Goal: Communication & Community: Answer question/provide support

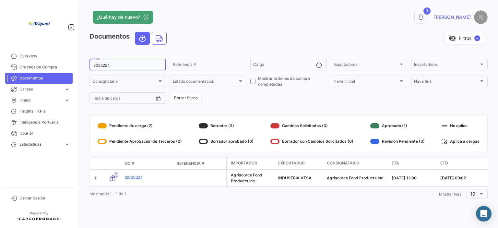
click at [117, 65] on input "I2025224" at bounding box center [127, 65] width 71 height 5
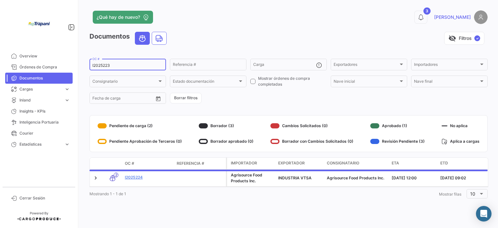
type input "I2025223"
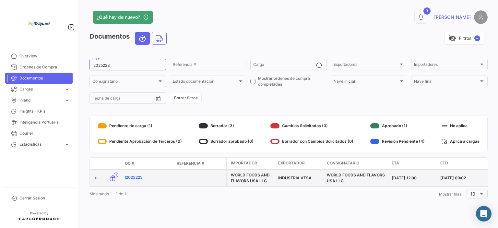
click at [140, 178] on link "I2025223" at bounding box center [148, 177] width 47 height 6
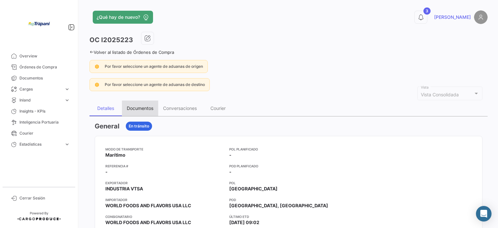
click at [146, 109] on div "Documentos" at bounding box center [140, 108] width 27 height 6
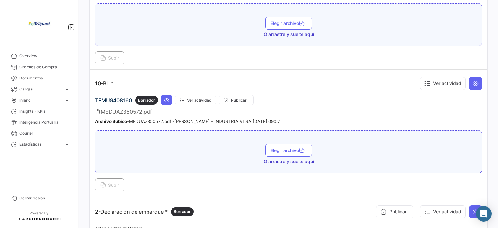
scroll to position [227, 0]
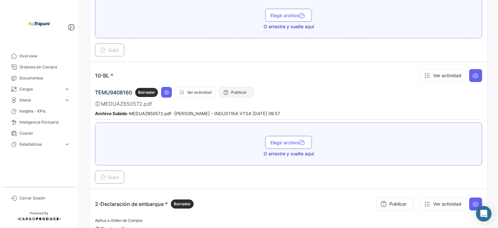
click at [241, 92] on button "Publicar" at bounding box center [236, 92] width 34 height 11
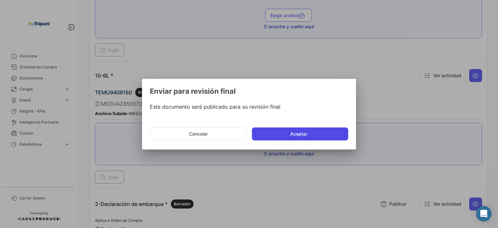
click at [325, 133] on button "Aceptar" at bounding box center [300, 133] width 96 height 13
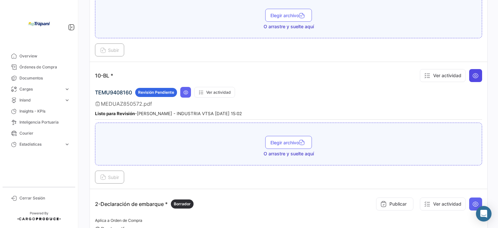
click at [472, 73] on icon at bounding box center [475, 75] width 6 height 6
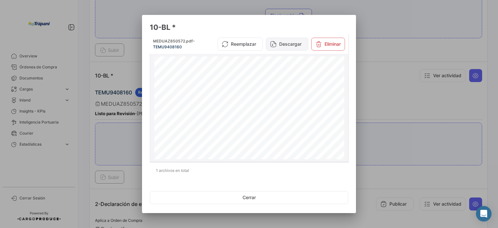
click at [293, 42] on button "Descargar" at bounding box center [287, 44] width 42 height 13
click at [338, 44] on button "Eliminar" at bounding box center [328, 44] width 34 height 13
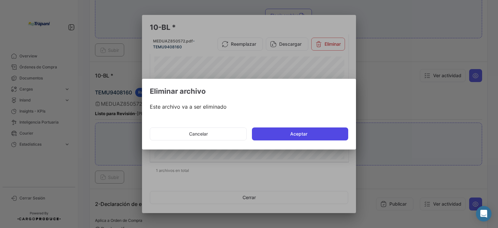
click at [272, 134] on button "Aceptar" at bounding box center [300, 133] width 96 height 13
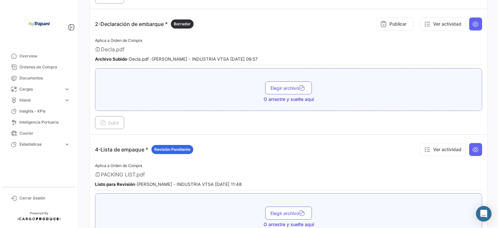
scroll to position [421, 0]
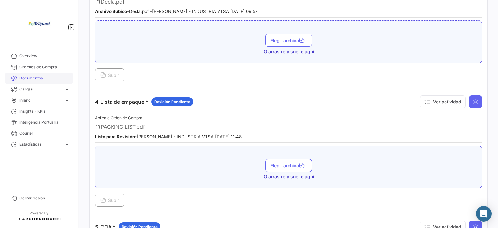
click at [27, 79] on span "Documentos" at bounding box center [44, 78] width 51 height 6
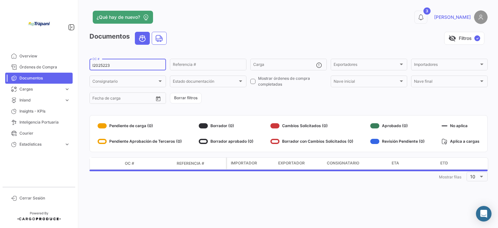
click at [122, 63] on input "I2025223" at bounding box center [127, 65] width 71 height 5
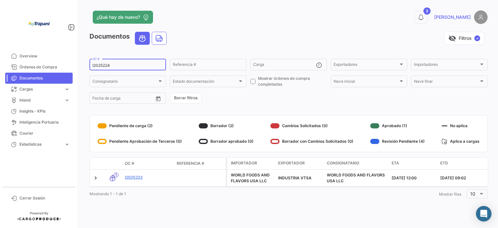
type input "I2025224"
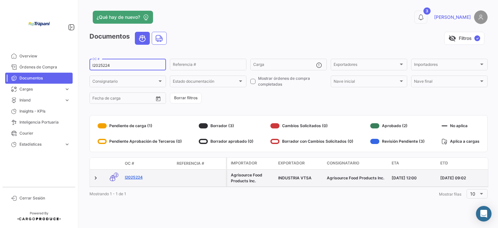
click at [137, 177] on link "I2025224" at bounding box center [148, 177] width 47 height 6
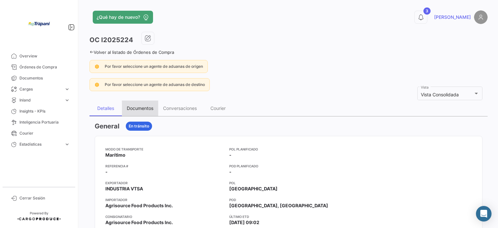
click at [136, 107] on div "Documentos" at bounding box center [140, 108] width 27 height 6
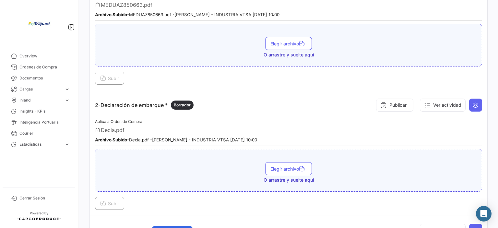
scroll to position [227, 0]
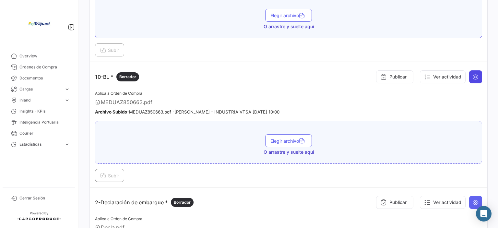
click at [472, 76] on icon at bounding box center [475, 77] width 6 height 6
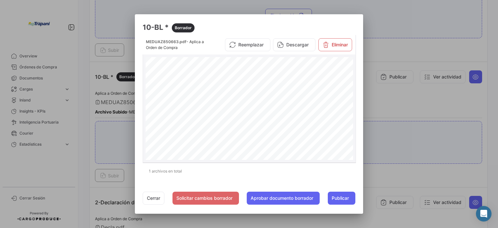
drag, startPoint x: 303, startPoint y: 67, endPoint x: 335, endPoint y: 67, distance: 32.1
click at [335, 67] on span "MEDUAZ850663" at bounding box center [324, 64] width 58 height 14
copy span "MEDUAZ850663"
click at [399, 146] on div at bounding box center [249, 114] width 498 height 228
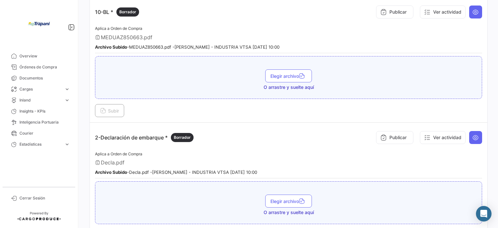
scroll to position [259, 0]
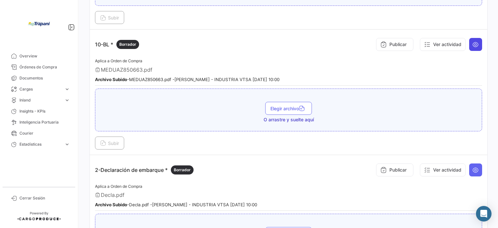
click at [472, 44] on icon at bounding box center [475, 44] width 6 height 6
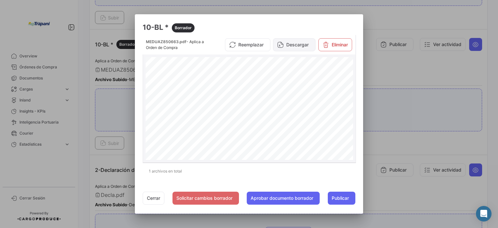
click at [295, 48] on button "Descargar" at bounding box center [294, 44] width 42 height 13
click at [334, 47] on button "Eliminar" at bounding box center [335, 44] width 34 height 13
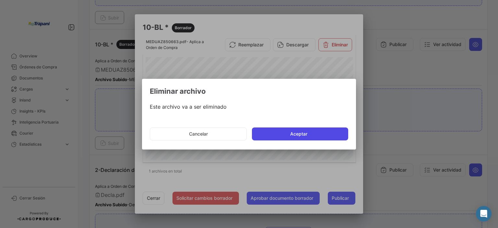
click at [306, 134] on button "Aceptar" at bounding box center [300, 133] width 96 height 13
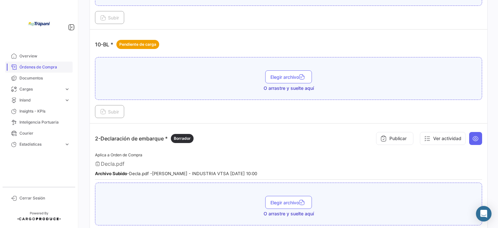
click at [52, 68] on span "Órdenes de Compra" at bounding box center [44, 67] width 51 height 6
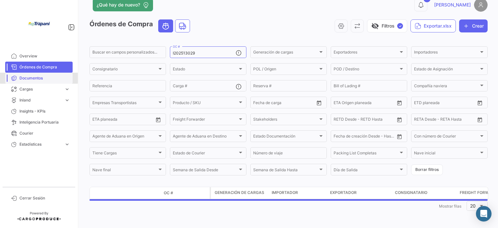
click at [39, 76] on span "Documentos" at bounding box center [44, 78] width 51 height 6
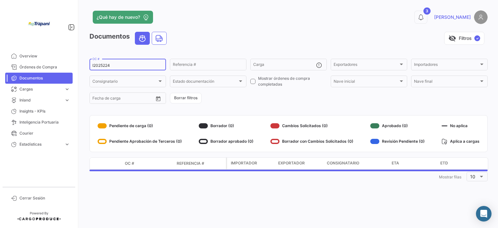
click at [130, 66] on input "I2025224" at bounding box center [127, 65] width 71 height 5
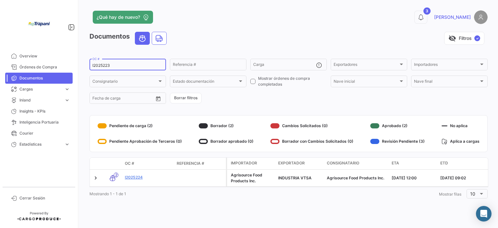
type input "I2025223"
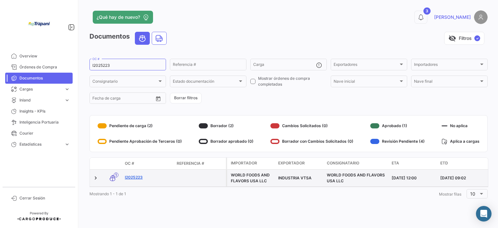
click at [134, 177] on link "I2025223" at bounding box center [148, 177] width 47 height 6
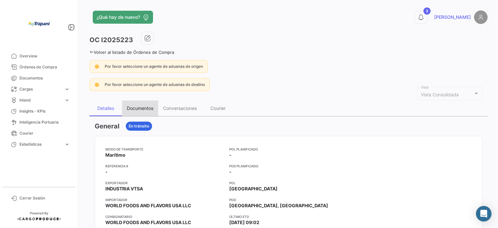
click at [144, 104] on div "Documentos" at bounding box center [140, 108] width 36 height 16
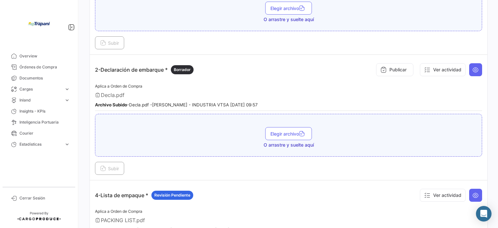
scroll to position [356, 0]
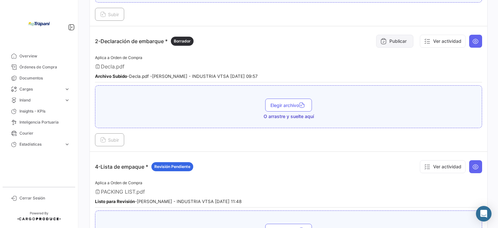
click at [397, 40] on button "Publicar" at bounding box center [394, 41] width 37 height 13
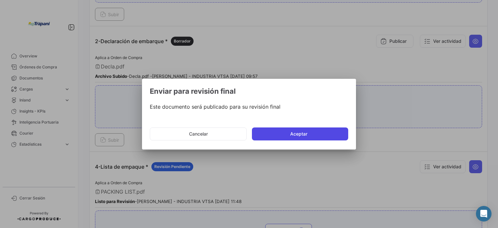
click at [330, 133] on button "Aceptar" at bounding box center [300, 133] width 96 height 13
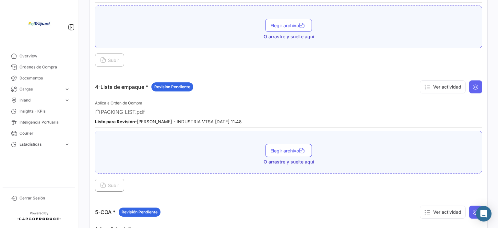
scroll to position [454, 0]
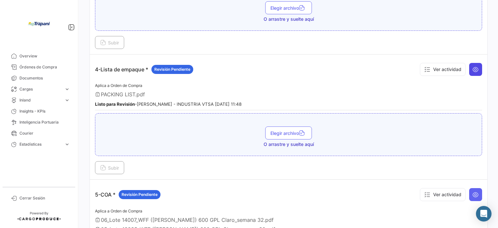
click at [473, 66] on icon at bounding box center [475, 69] width 6 height 6
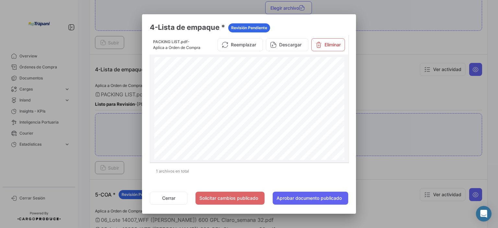
scroll to position [97, 0]
click at [325, 51] on button "Eliminar" at bounding box center [328, 44] width 34 height 13
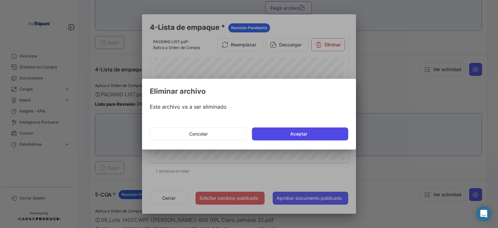
click at [292, 136] on button "Aceptar" at bounding box center [300, 133] width 96 height 13
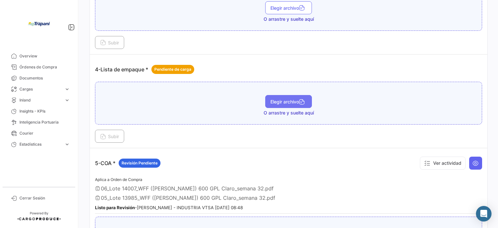
click at [273, 100] on span "Elegir archivo" at bounding box center [288, 102] width 36 height 6
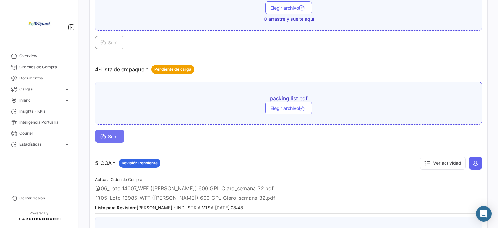
click at [113, 136] on button "Subir" at bounding box center [109, 136] width 29 height 13
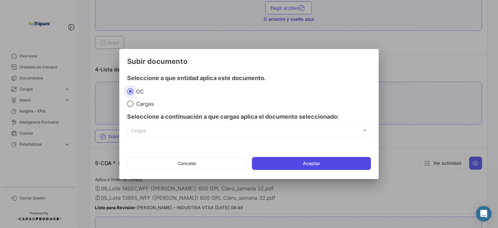
click at [286, 163] on button "Aceptar" at bounding box center [311, 163] width 119 height 13
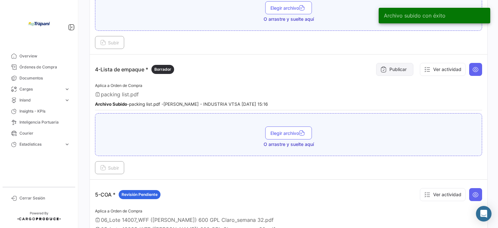
click at [395, 63] on button "Publicar" at bounding box center [394, 69] width 37 height 13
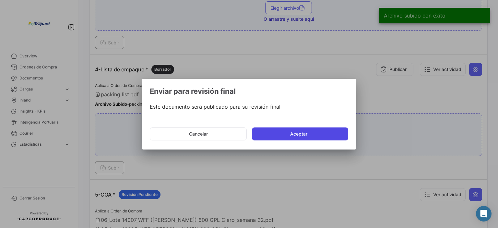
click at [329, 137] on button "Aceptar" at bounding box center [300, 133] width 96 height 13
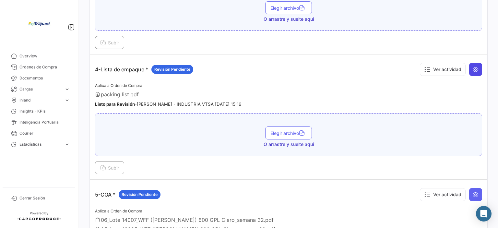
click at [472, 66] on icon at bounding box center [475, 69] width 6 height 6
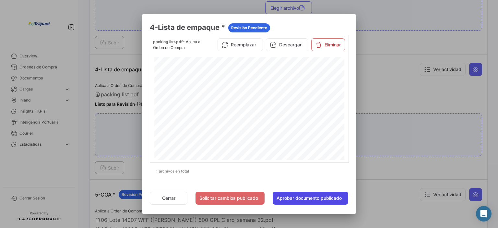
click at [324, 200] on button "Aprobar documento publicado" at bounding box center [309, 197] width 75 height 13
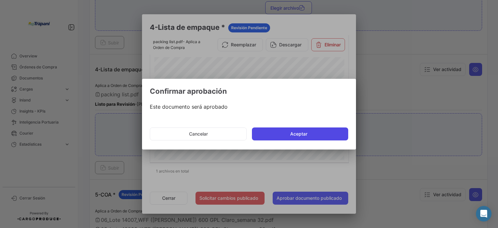
click at [312, 134] on button "Aceptar" at bounding box center [300, 133] width 96 height 13
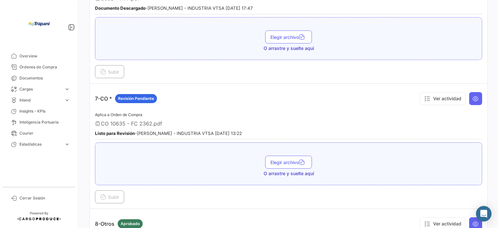
scroll to position [842, 0]
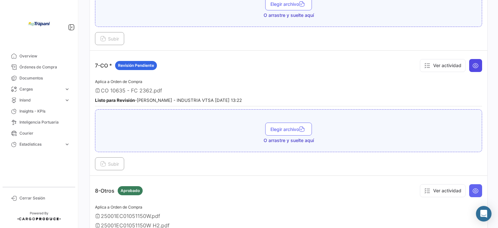
click at [472, 62] on icon at bounding box center [475, 65] width 6 height 6
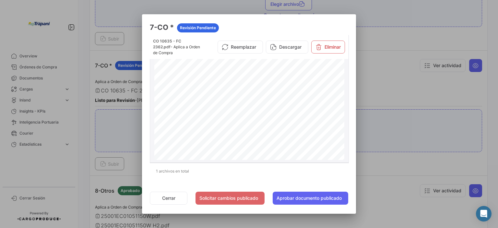
scroll to position [130, 0]
click at [320, 197] on button "Aprobar documento publicado" at bounding box center [309, 197] width 75 height 13
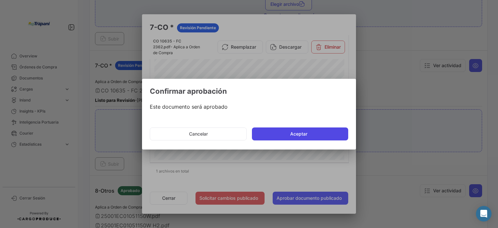
click at [307, 133] on button "Aceptar" at bounding box center [300, 133] width 96 height 13
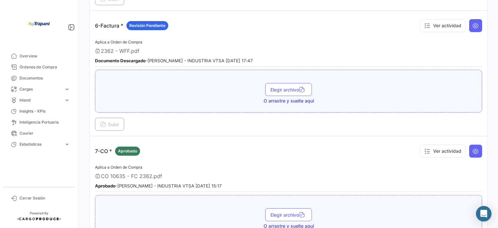
scroll to position [713, 0]
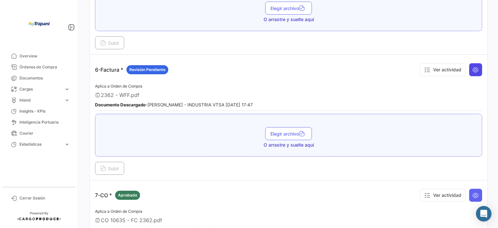
click at [472, 66] on icon at bounding box center [475, 69] width 6 height 6
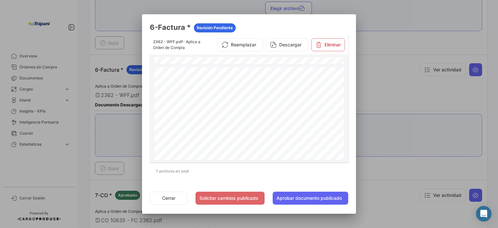
scroll to position [227, 0]
click at [335, 47] on button "Eliminar" at bounding box center [328, 44] width 34 height 13
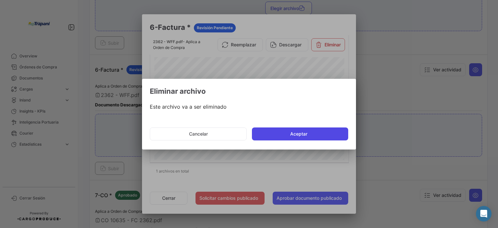
click at [297, 134] on button "Aceptar" at bounding box center [300, 133] width 96 height 13
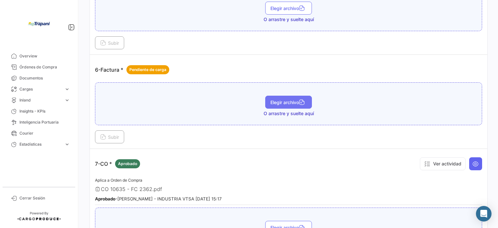
click at [278, 99] on span "Elegir archivo" at bounding box center [288, 102] width 36 height 6
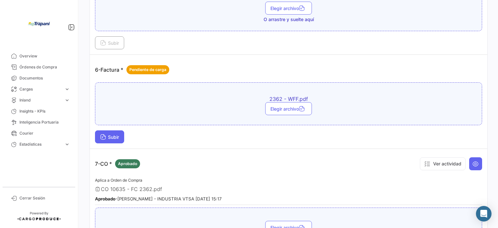
click at [115, 134] on span "Subir" at bounding box center [109, 137] width 19 height 6
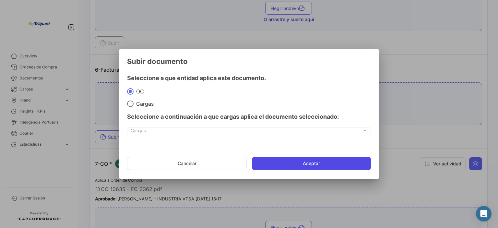
click at [343, 163] on button "Aceptar" at bounding box center [311, 163] width 119 height 13
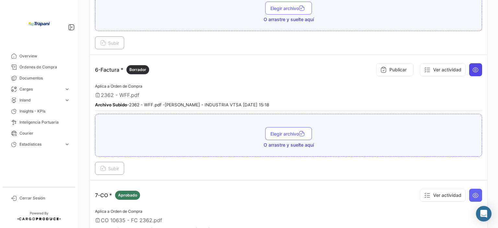
click at [474, 66] on icon at bounding box center [475, 69] width 6 height 6
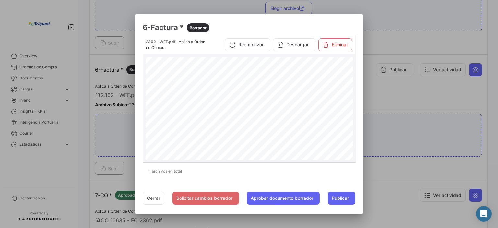
scroll to position [169, 0]
click at [342, 201] on button "Publicar" at bounding box center [342, 197] width 28 height 13
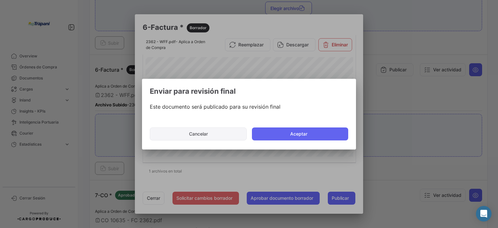
click at [210, 130] on button "Cancelar" at bounding box center [198, 133] width 97 height 13
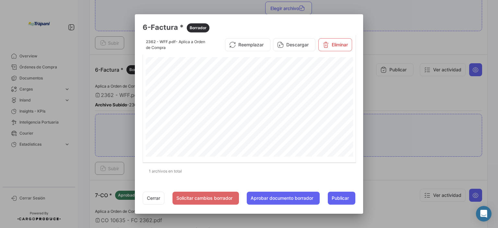
click at [397, 123] on div at bounding box center [249, 114] width 498 height 228
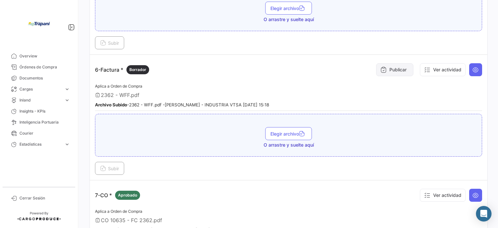
click at [392, 67] on button "Publicar" at bounding box center [394, 69] width 37 height 13
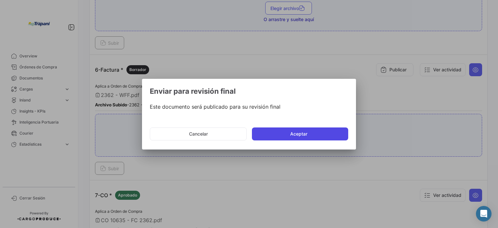
click at [327, 129] on button "Aceptar" at bounding box center [300, 133] width 96 height 13
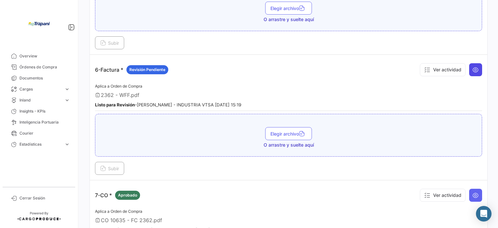
click at [472, 66] on icon at bounding box center [475, 69] width 6 height 6
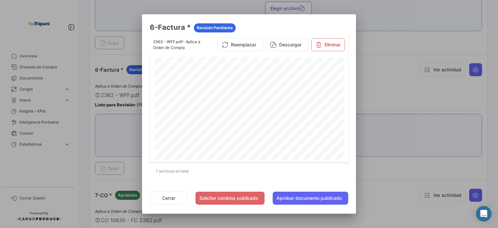
scroll to position [130, 0]
click at [312, 200] on button "Aprobar documento publicado" at bounding box center [309, 197] width 75 height 13
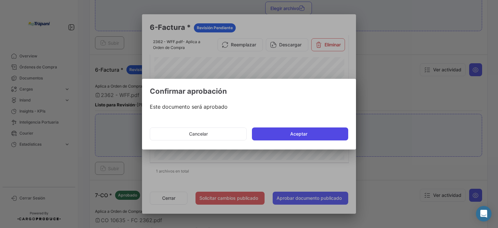
click at [285, 136] on button "Aceptar" at bounding box center [300, 133] width 96 height 13
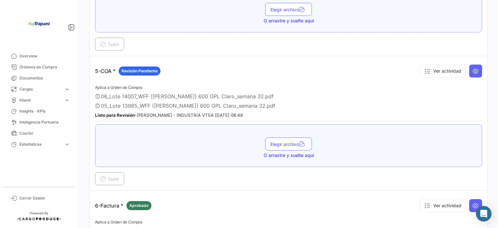
scroll to position [551, 0]
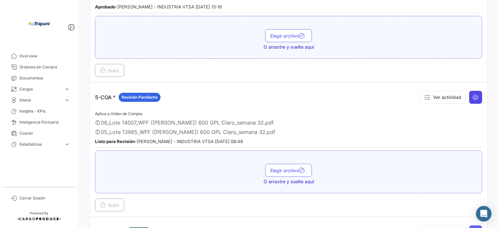
click at [476, 94] on button at bounding box center [475, 97] width 13 height 13
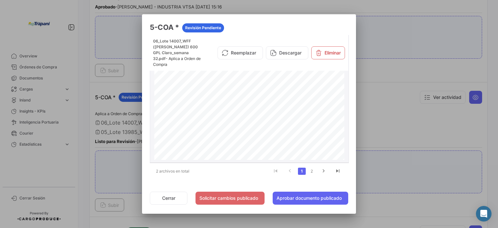
scroll to position [146, 0]
click at [309, 172] on link "2" at bounding box center [311, 170] width 8 height 7
click at [319, 197] on button "Aprobar documento publicado" at bounding box center [309, 197] width 75 height 13
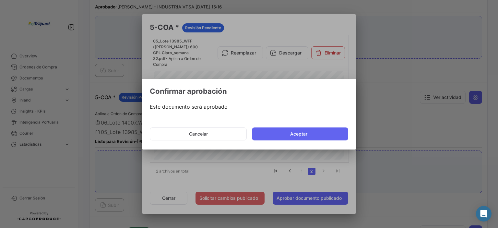
click at [295, 142] on mat-dialog-actions "Cancelar Aceptar" at bounding box center [249, 134] width 198 height 22
click at [295, 138] on button "Aceptar" at bounding box center [300, 133] width 96 height 13
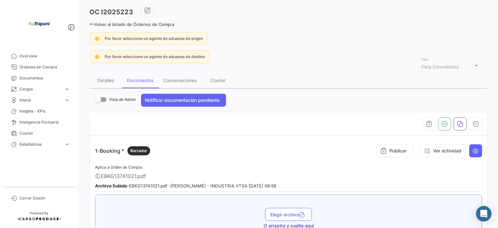
scroll to position [0, 0]
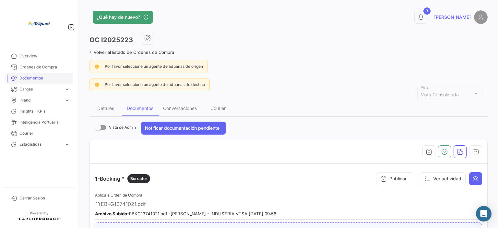
click at [29, 81] on link "Documentos" at bounding box center [38, 78] width 67 height 11
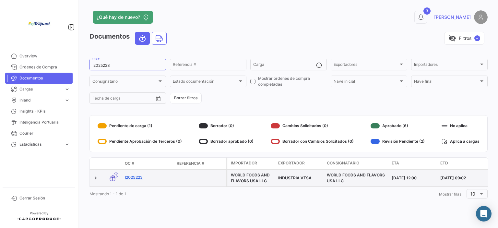
click at [132, 179] on link "I2025223" at bounding box center [148, 177] width 47 height 6
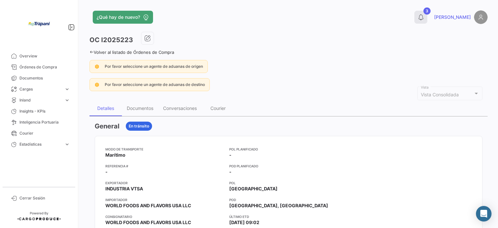
click at [427, 16] on button "3" at bounding box center [420, 17] width 13 height 13
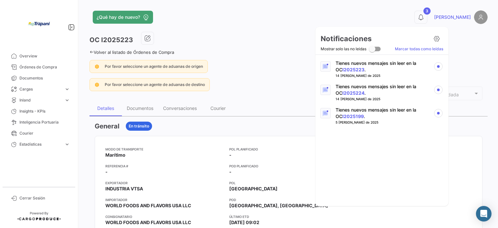
click at [395, 61] on p "Tienes nuevos mensajes sin leer en la OC I2025223 ." at bounding box center [381, 66] width 93 height 13
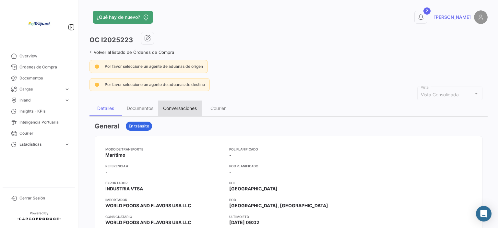
drag, startPoint x: 168, startPoint y: 111, endPoint x: 204, endPoint y: 99, distance: 37.9
click at [168, 110] on div "Conversaciones" at bounding box center [179, 108] width 43 height 16
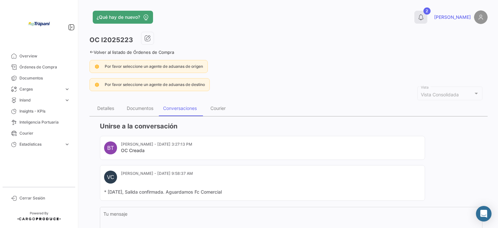
click at [427, 17] on button "2" at bounding box center [420, 17] width 13 height 13
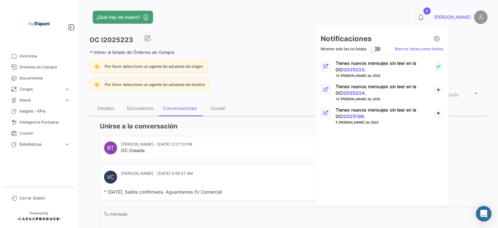
click at [362, 88] on p "Tienes nuevos mensajes sin leer en la OC I2025224 ." at bounding box center [381, 89] width 93 height 13
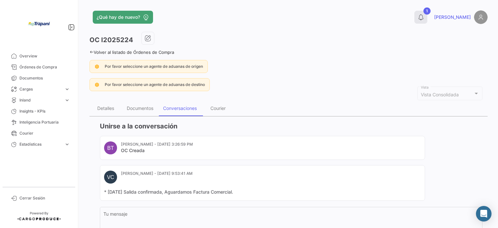
click at [424, 16] on icon at bounding box center [420, 17] width 6 height 6
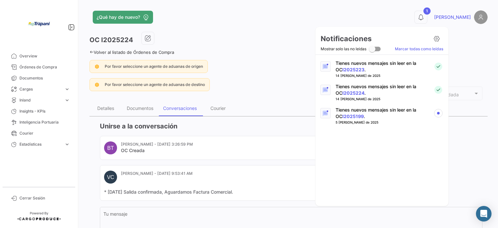
click at [352, 112] on p "Tienes nuevos mensajes sin leer en la OC I2025199 ." at bounding box center [381, 113] width 93 height 13
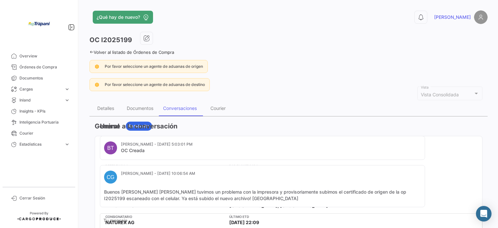
click at [184, 107] on div "Conversaciones" at bounding box center [180, 108] width 34 height 6
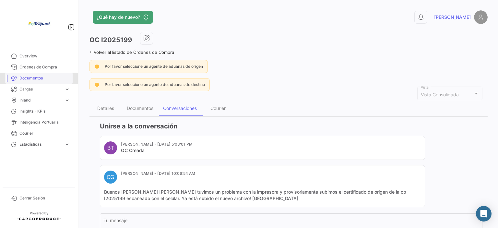
click at [37, 76] on span "Documentos" at bounding box center [44, 78] width 51 height 6
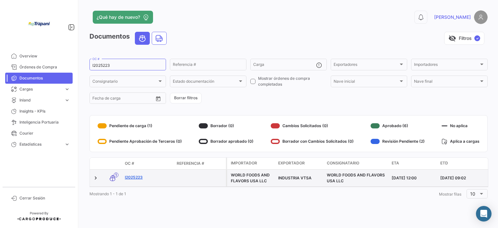
click at [139, 175] on link "I2025223" at bounding box center [148, 177] width 47 height 6
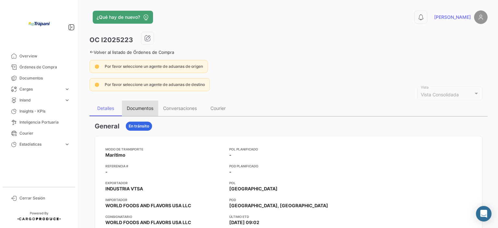
click at [144, 112] on div "Documentos" at bounding box center [140, 108] width 36 height 16
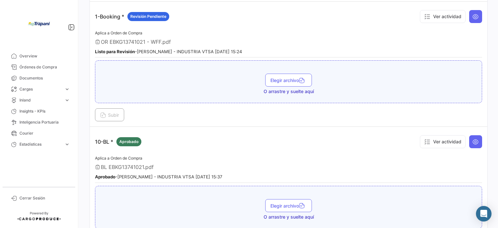
scroll to position [194, 0]
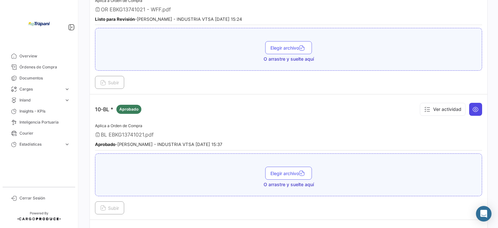
click at [472, 106] on icon at bounding box center [475, 109] width 6 height 6
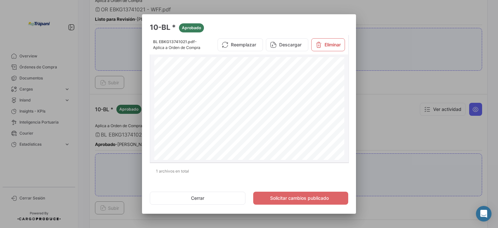
scroll to position [169, 0]
click at [412, 129] on div at bounding box center [249, 114] width 498 height 228
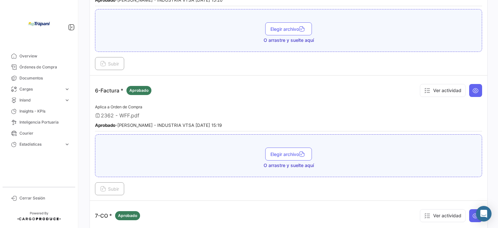
scroll to position [745, 0]
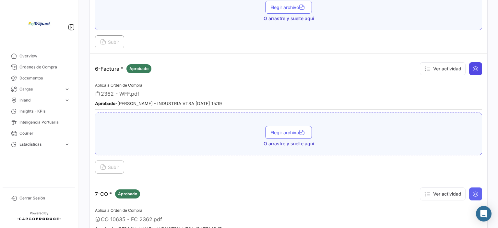
click at [472, 65] on icon at bounding box center [475, 68] width 6 height 6
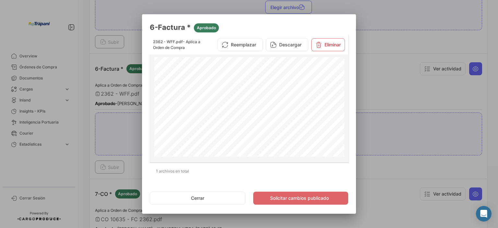
scroll to position [0, 0]
drag, startPoint x: 286, startPoint y: 106, endPoint x: 308, endPoint y: 149, distance: 48.2
click at [313, 102] on span "PO# 2505020 - CT02" at bounding box center [316, 104] width 56 height 7
copy span "PO# 2505020 - CT02"
click at [385, 69] on div at bounding box center [249, 114] width 498 height 228
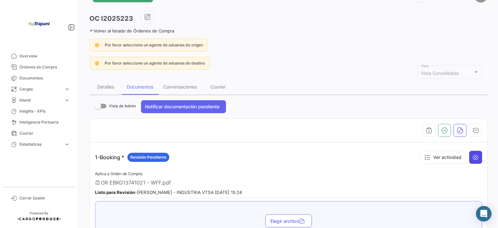
scroll to position [32, 0]
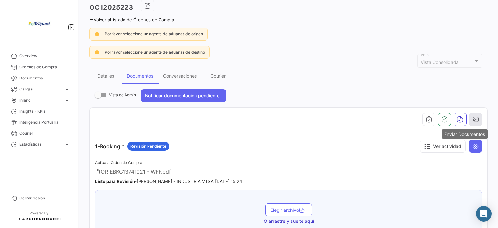
click at [472, 121] on icon "button" at bounding box center [475, 119] width 6 height 6
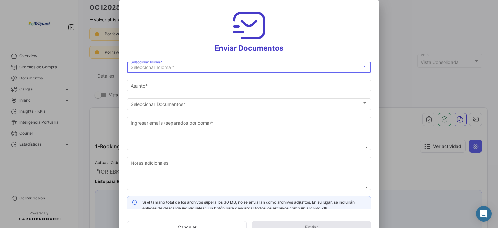
click at [163, 67] on span "Seleccionar Idioma *" at bounding box center [153, 67] width 44 height 6
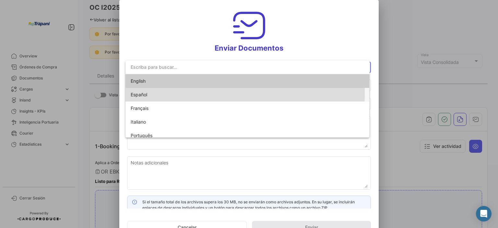
click at [146, 93] on span "Español" at bounding box center [139, 95] width 17 height 6
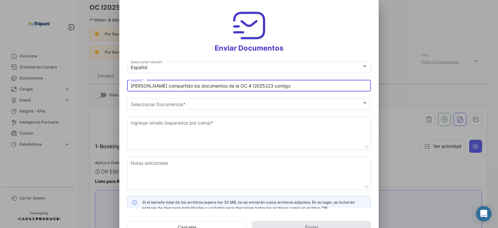
click at [140, 88] on input "[PERSON_NAME] compartido los documentos de la OC # I2025223 contigo" at bounding box center [249, 86] width 237 height 6
drag, startPoint x: 282, startPoint y: 86, endPoint x: 119, endPoint y: 87, distance: 163.0
click at [119, 87] on div "Enviar Documentos Español Seleccionar Idioma * [PERSON_NAME] compartido los doc…" at bounding box center [249, 114] width 498 height 228
paste input "PO# 2505020 - CT02"
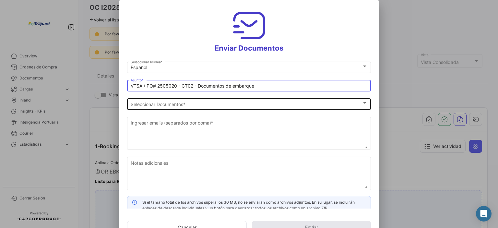
type input "VTSA / PO# 2505020 - CT02 - Documentos de embarque"
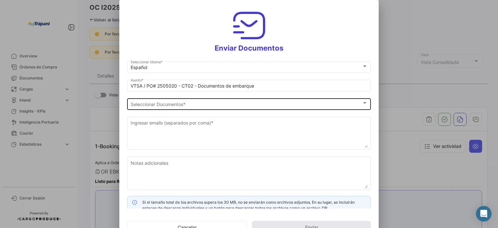
click at [146, 100] on div "Seleccionar Documentos Seleccionar Documentos *" at bounding box center [249, 103] width 237 height 13
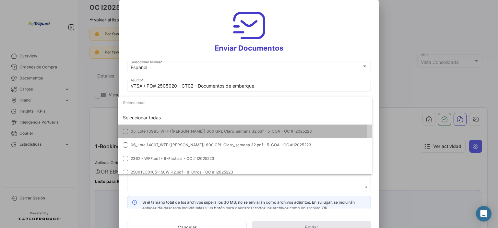
click at [124, 132] on mat-pseudo-checkbox at bounding box center [125, 131] width 5 height 5
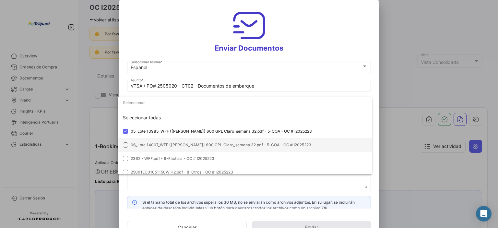
click at [125, 144] on mat-pseudo-checkbox at bounding box center [125, 144] width 5 height 5
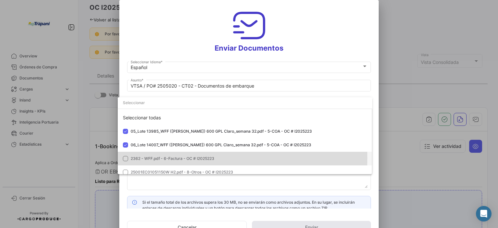
click at [127, 158] on mat-pseudo-checkbox at bounding box center [125, 158] width 5 height 5
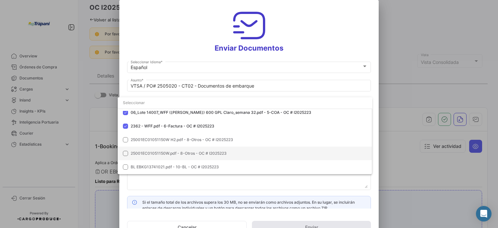
scroll to position [65, 0]
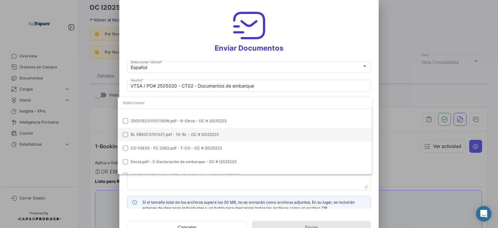
click at [126, 136] on mat-pseudo-checkbox at bounding box center [125, 134] width 5 height 5
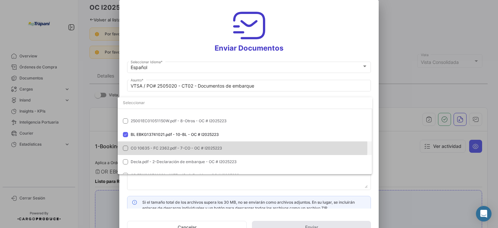
click at [125, 148] on mat-pseudo-checkbox at bounding box center [125, 147] width 5 height 5
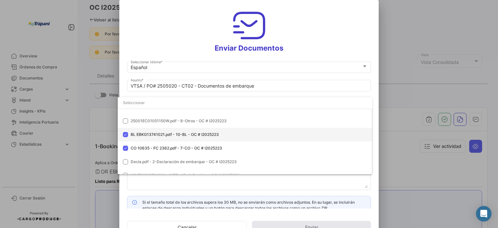
scroll to position [87, 0]
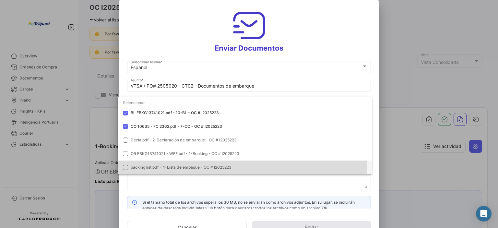
click at [125, 167] on mat-pseudo-checkbox at bounding box center [125, 167] width 5 height 5
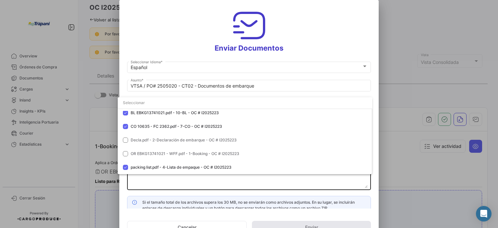
click at [156, 184] on div at bounding box center [249, 114] width 498 height 228
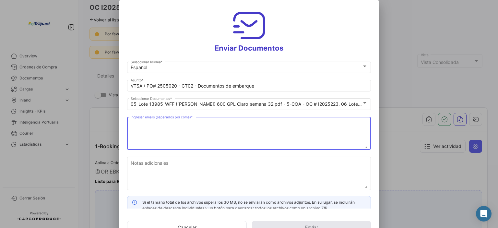
click at [138, 130] on textarea "Ingresar emails (separados por coma) *" at bounding box center [249, 133] width 237 height 29
paste textarea "[PERSON_NAME][EMAIL_ADDRESS][DOMAIN_NAME], [EMAIL_ADDRESS][DOMAIN_NAME], [PERSO…"
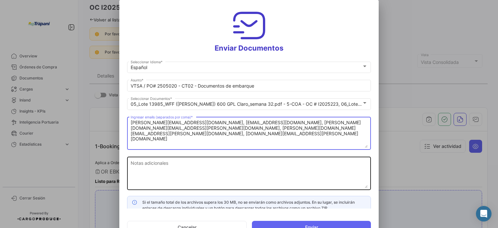
type textarea "[PERSON_NAME][EMAIL_ADDRESS][DOMAIN_NAME], [EMAIL_ADDRESS][DOMAIN_NAME], [PERSO…"
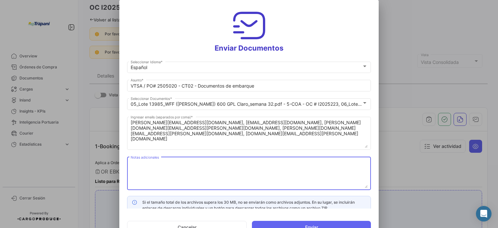
click at [148, 169] on textarea "Notas adicionales" at bounding box center [249, 173] width 237 height 29
click at [222, 169] on textarea "[PERSON_NAME], buenas tardes. Enviamos documentos de la segunda carga para [PER…" at bounding box center [249, 173] width 237 height 29
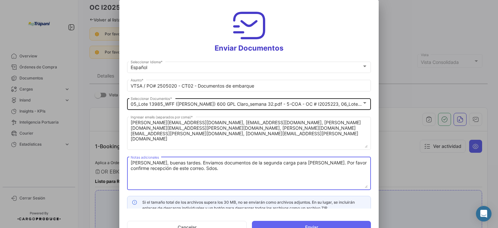
type textarea "[PERSON_NAME], buenas tardes. Enviamos documentos de la segunda carga para [PER…"
click at [363, 103] on div at bounding box center [364, 103] width 3 height 2
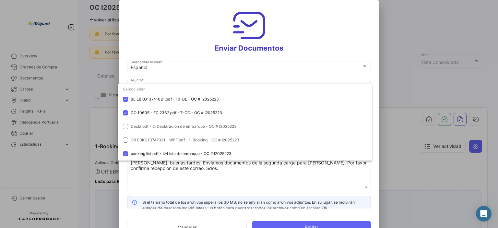
click at [330, 183] on div at bounding box center [249, 114] width 498 height 228
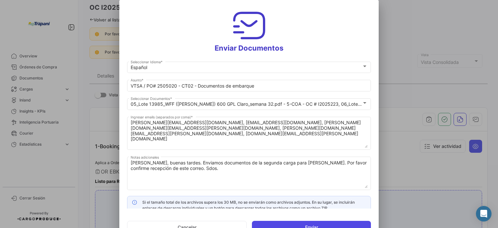
click at [323, 221] on button "Enviar" at bounding box center [311, 227] width 119 height 13
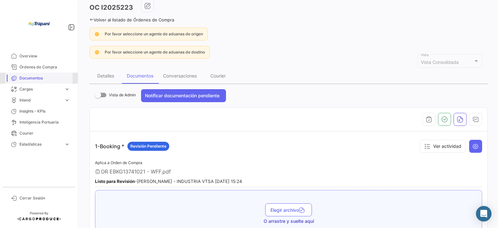
click at [36, 77] on span "Documentos" at bounding box center [44, 78] width 51 height 6
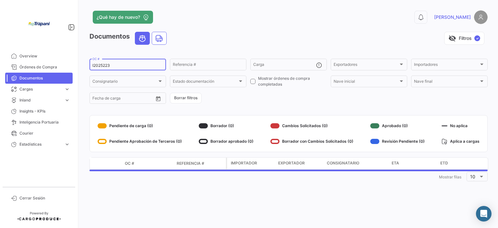
click at [114, 64] on input "I2025223" at bounding box center [127, 65] width 71 height 5
type input "I2025224"
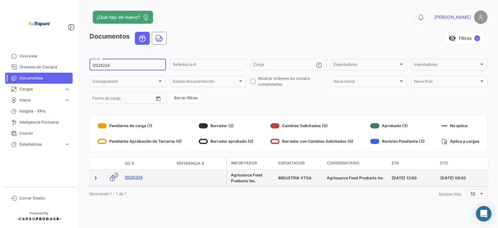
click at [141, 179] on link "I2025224" at bounding box center [148, 177] width 47 height 6
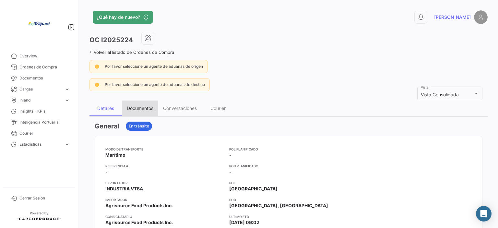
click at [140, 105] on div "Documentos" at bounding box center [140, 108] width 27 height 6
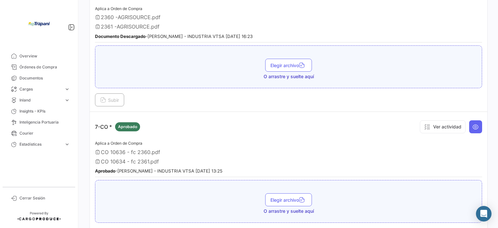
scroll to position [842, 0]
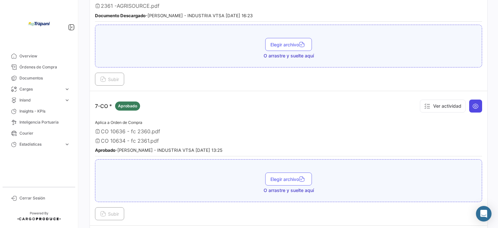
click at [472, 103] on icon at bounding box center [475, 106] width 6 height 6
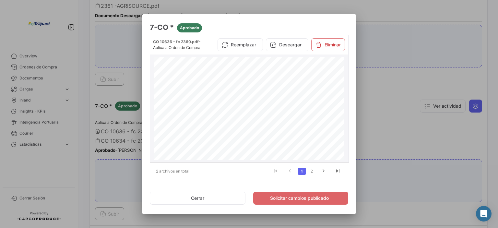
scroll to position [97, 0]
click at [312, 169] on link "2" at bounding box center [311, 170] width 8 height 7
click at [381, 179] on div at bounding box center [249, 114] width 498 height 228
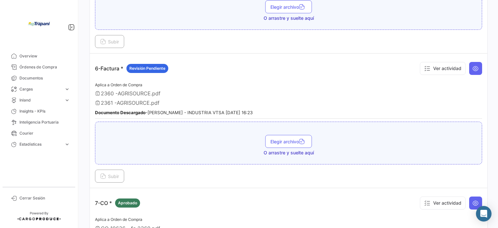
scroll to position [713, 0]
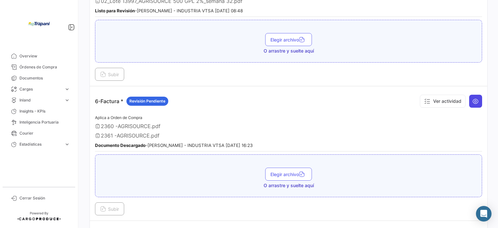
click at [469, 95] on button at bounding box center [475, 101] width 13 height 13
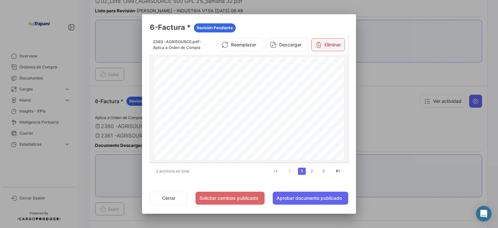
click at [336, 46] on button "Eliminar" at bounding box center [328, 44] width 34 height 13
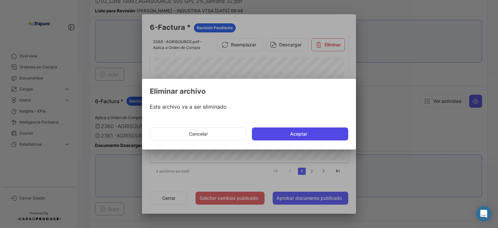
click at [315, 132] on button "Aceptar" at bounding box center [300, 133] width 96 height 13
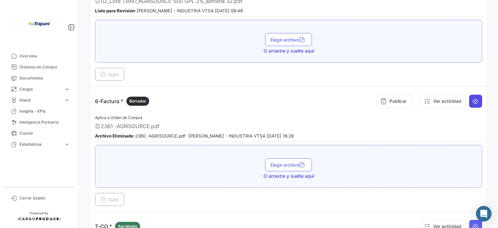
click at [475, 98] on icon at bounding box center [475, 101] width 6 height 6
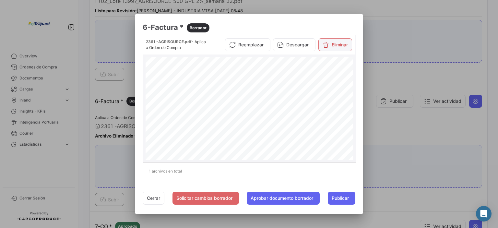
click at [337, 44] on button "Eliminar" at bounding box center [335, 44] width 34 height 13
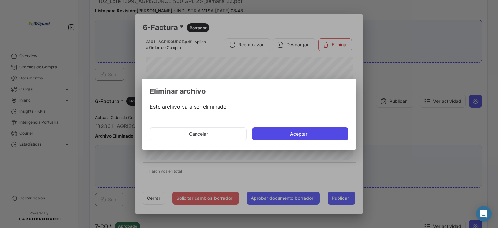
click at [290, 132] on button "Aceptar" at bounding box center [300, 133] width 96 height 13
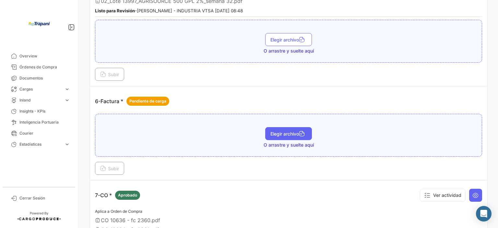
click at [283, 129] on button "Elegir archivo" at bounding box center [288, 133] width 47 height 13
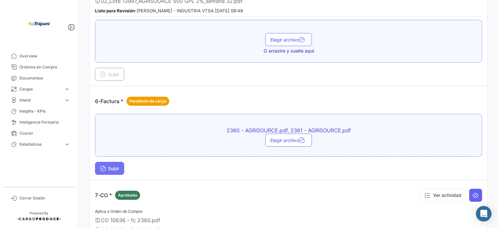
click at [107, 166] on span "Subir" at bounding box center [109, 169] width 19 height 6
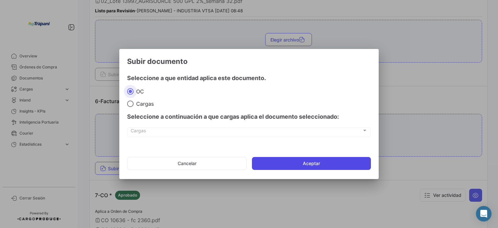
click at [301, 162] on button "Aceptar" at bounding box center [311, 163] width 119 height 13
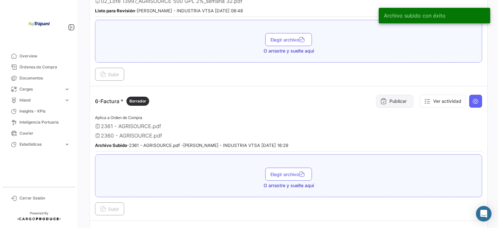
click at [376, 100] on button "Publicar" at bounding box center [394, 101] width 37 height 13
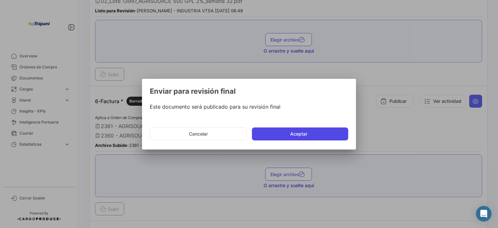
click at [315, 132] on button "Aceptar" at bounding box center [300, 133] width 96 height 13
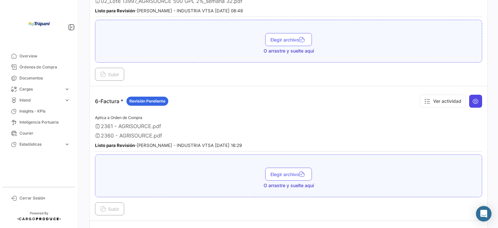
click at [476, 95] on button at bounding box center [475, 101] width 13 height 13
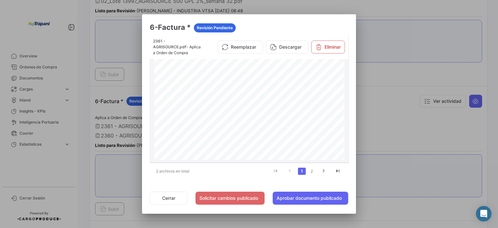
scroll to position [87, 0]
click at [312, 170] on link "2" at bounding box center [311, 170] width 8 height 7
click at [288, 196] on button "Aprobar documento publicado" at bounding box center [309, 197] width 75 height 13
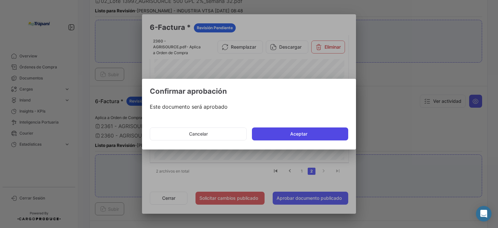
click at [308, 135] on button "Aceptar" at bounding box center [300, 133] width 96 height 13
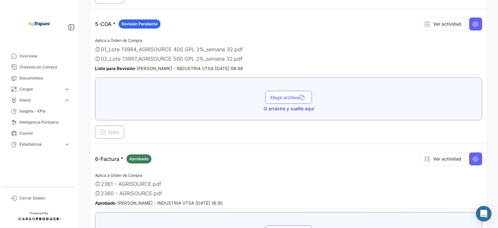
scroll to position [616, 0]
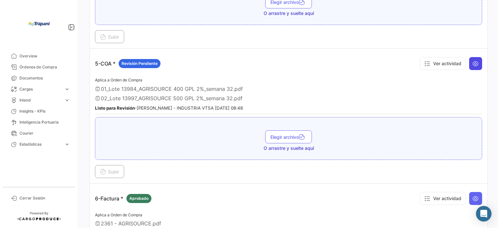
click at [476, 58] on button at bounding box center [475, 63] width 13 height 13
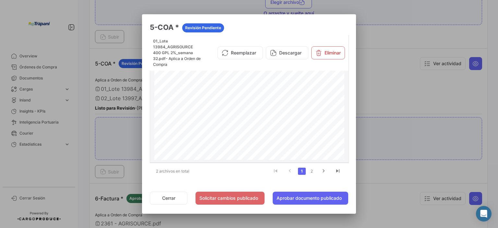
scroll to position [146, 0]
click at [314, 172] on link "2" at bounding box center [311, 170] width 8 height 7
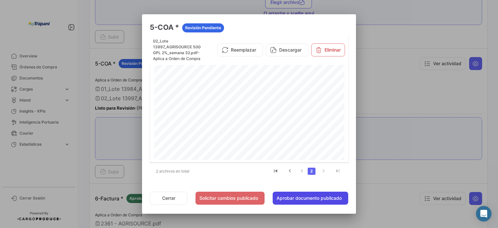
click at [296, 195] on button "Aprobar documento publicado" at bounding box center [309, 197] width 75 height 13
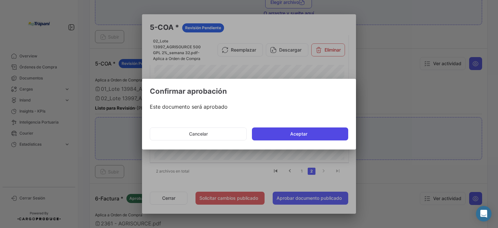
click at [303, 132] on button "Aceptar" at bounding box center [300, 133] width 96 height 13
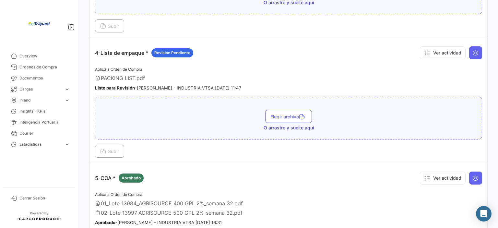
scroll to position [500, 0]
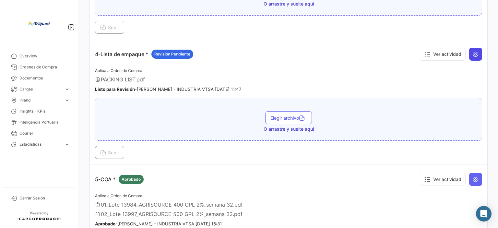
click at [473, 51] on icon at bounding box center [475, 54] width 6 height 6
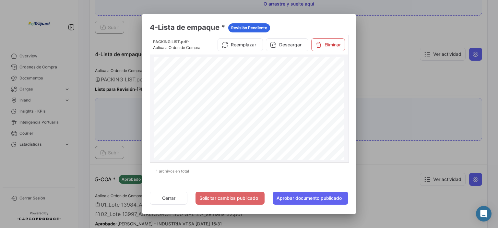
scroll to position [146, 0]
click at [251, 198] on button "Solicitar cambios publicado" at bounding box center [229, 197] width 69 height 13
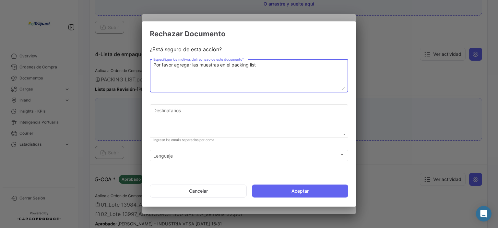
type textarea "Por favor agregar las muestras en el packing list"
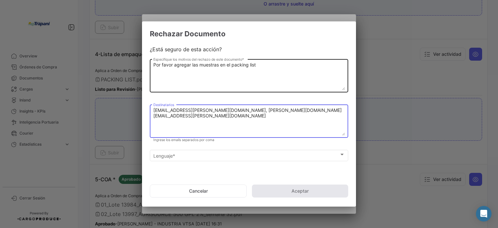
type textarea "[EMAIL_ADDRESS][PERSON_NAME][DOMAIN_NAME], [PERSON_NAME][DOMAIN_NAME][EMAIL_ADD…"
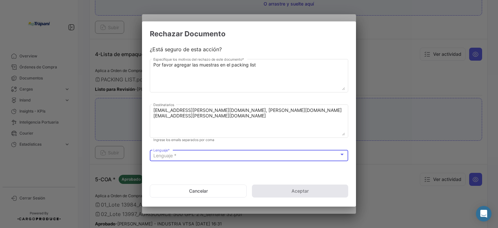
click at [249, 156] on div "Lenguaje *" at bounding box center [246, 156] width 186 height 6
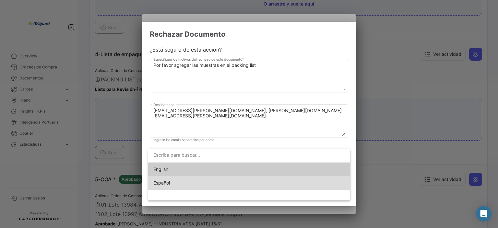
click at [175, 182] on span "Español" at bounding box center [198, 183] width 91 height 14
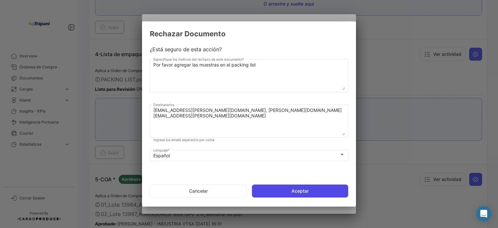
click at [282, 188] on button "Aceptar" at bounding box center [300, 190] width 96 height 13
